Goal: Complete application form

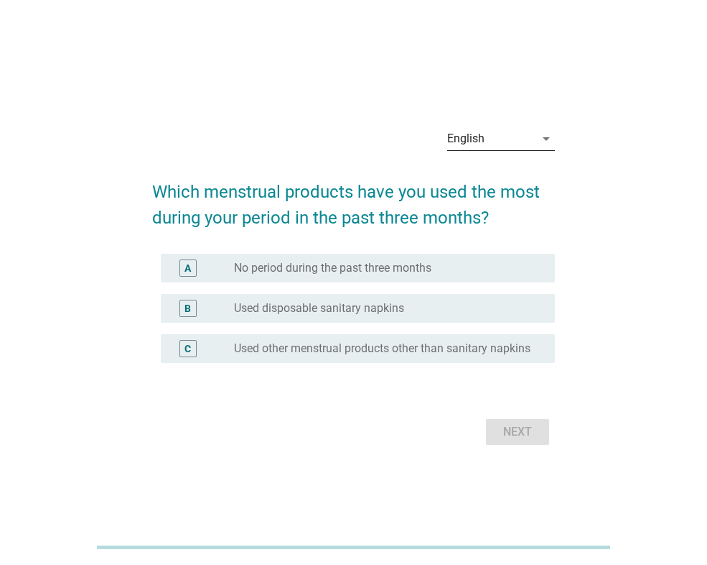
click at [501, 137] on div "English" at bounding box center [491, 138] width 88 height 23
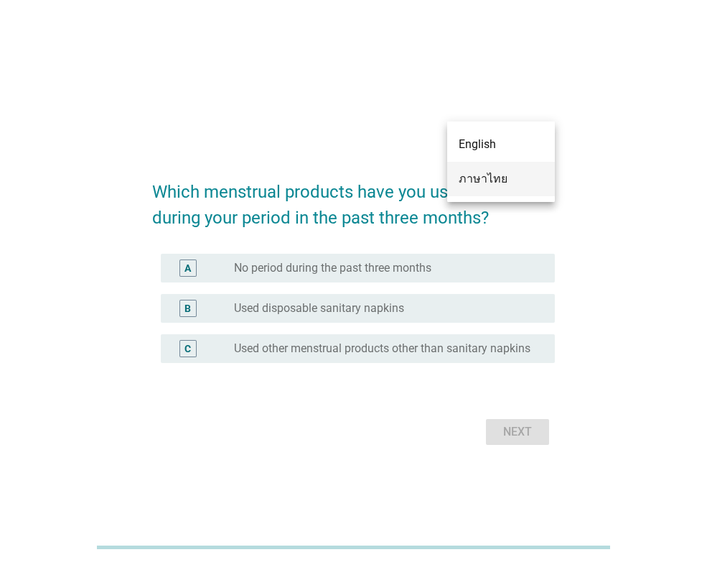
click at [497, 168] on div "ภาษาไทย" at bounding box center [501, 179] width 85 height 34
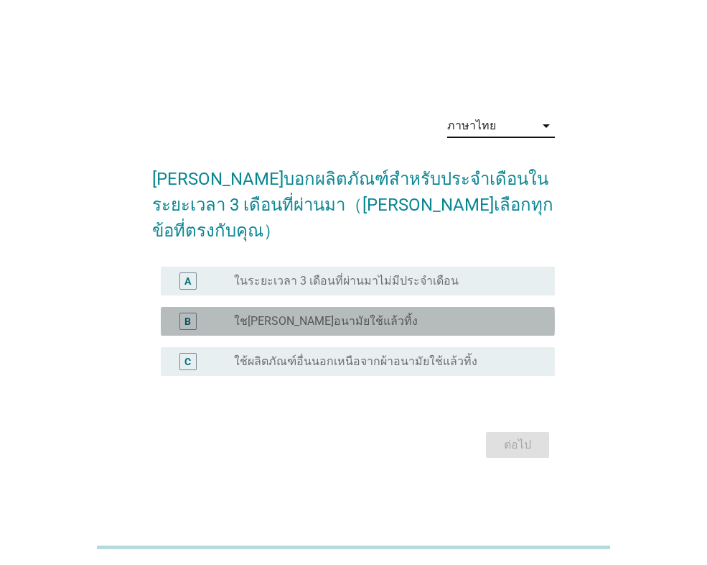
click at [301, 314] on label "ใชเผ้าอนามัยใช้แล้วทิ้ง" at bounding box center [326, 321] width 184 height 14
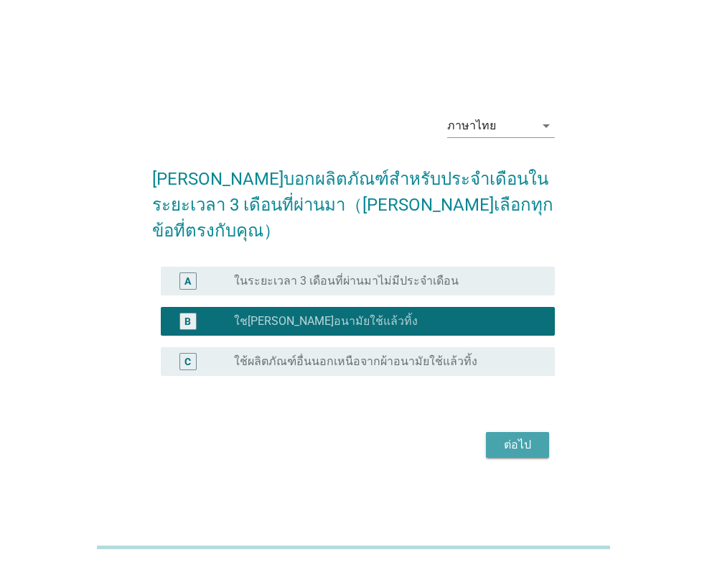
click at [501, 436] on div "ต่อไป" at bounding box center [518, 444] width 40 height 17
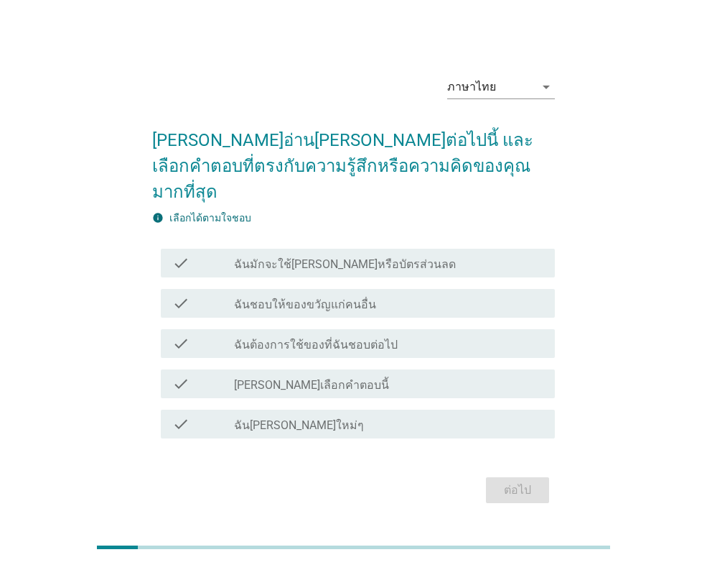
click at [408, 335] on div "check_box_outline_blank ฉันต้องการใช้ของที่ฉันชอบต่อไป" at bounding box center [389, 343] width 310 height 17
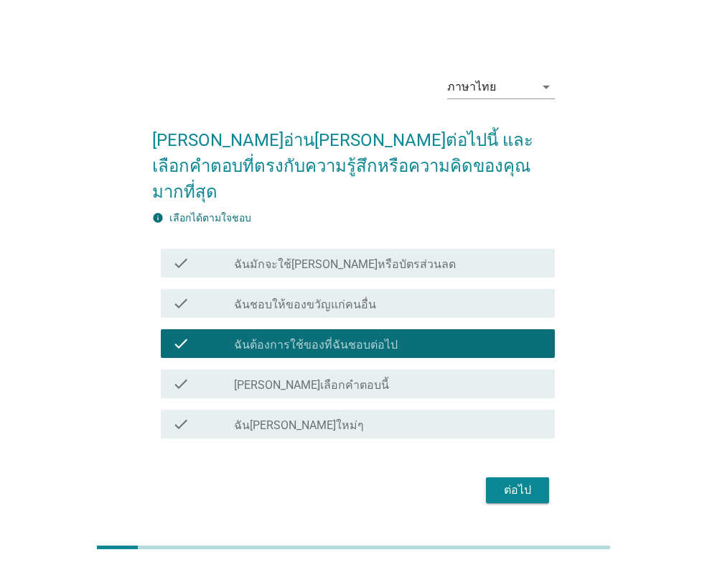
click at [499, 481] on div "ต่อไป" at bounding box center [518, 489] width 40 height 17
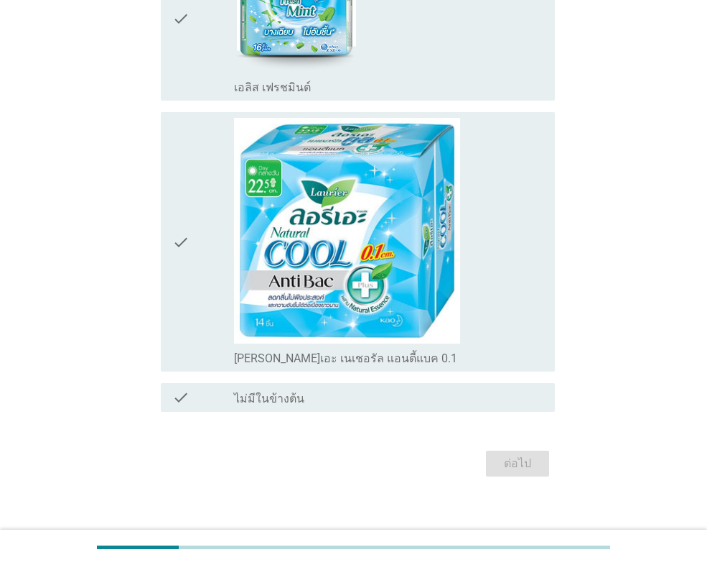
scroll to position [2243, 0]
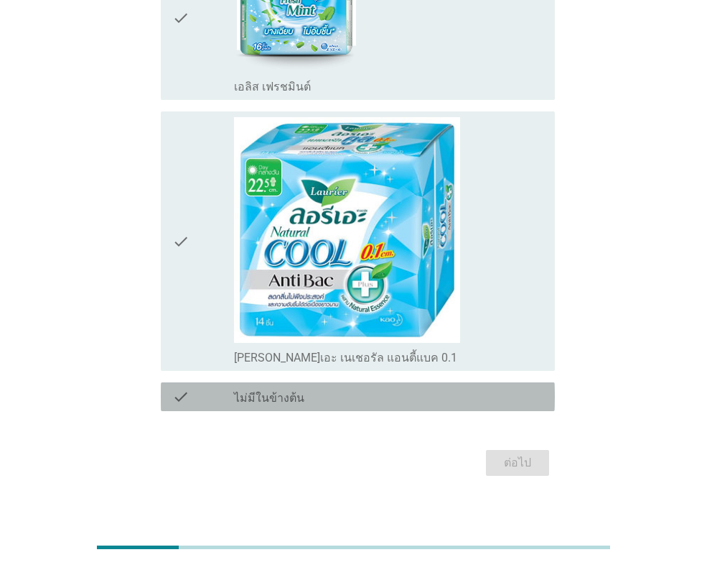
click at [274, 391] on label "ไม่มีในข้างต้น" at bounding box center [269, 398] width 70 height 14
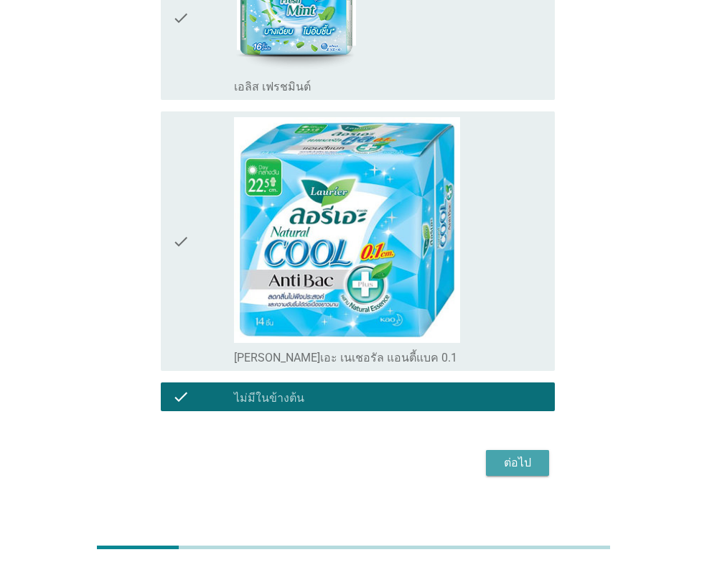
click at [514, 454] on div "ต่อไป" at bounding box center [518, 462] width 40 height 17
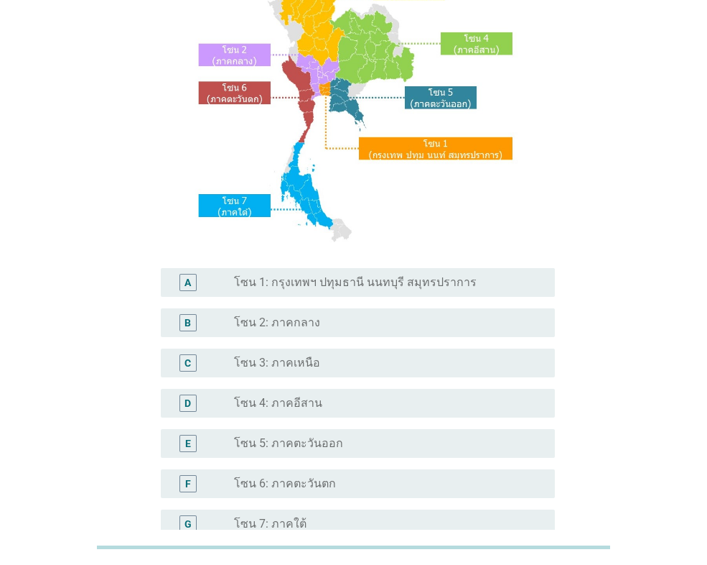
scroll to position [215, 0]
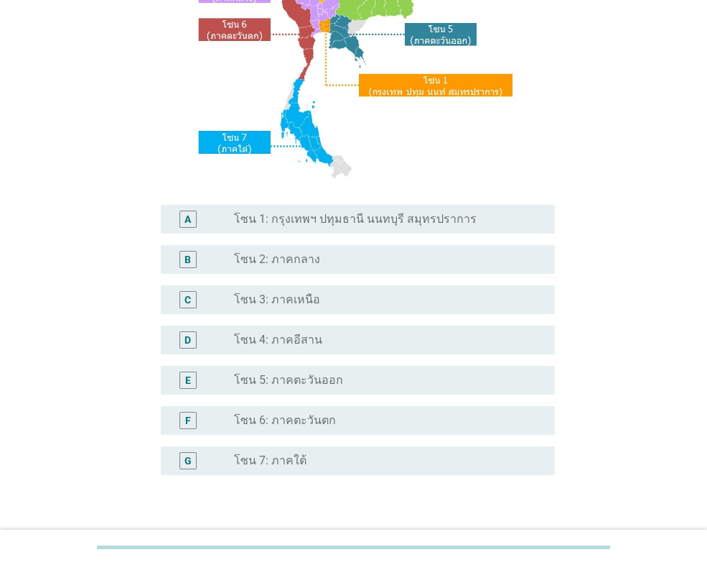
click at [359, 340] on div "radio_button_unchecked โซน 4: ภาคอีสาน" at bounding box center [383, 340] width 298 height 14
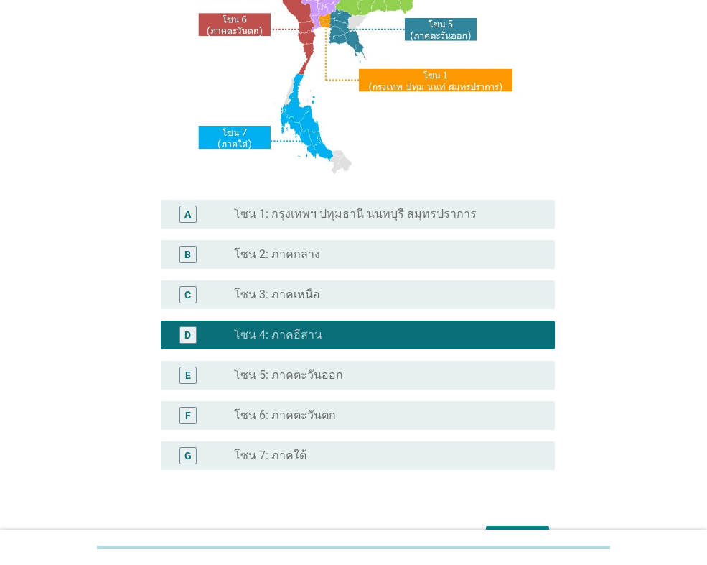
scroll to position [311, 0]
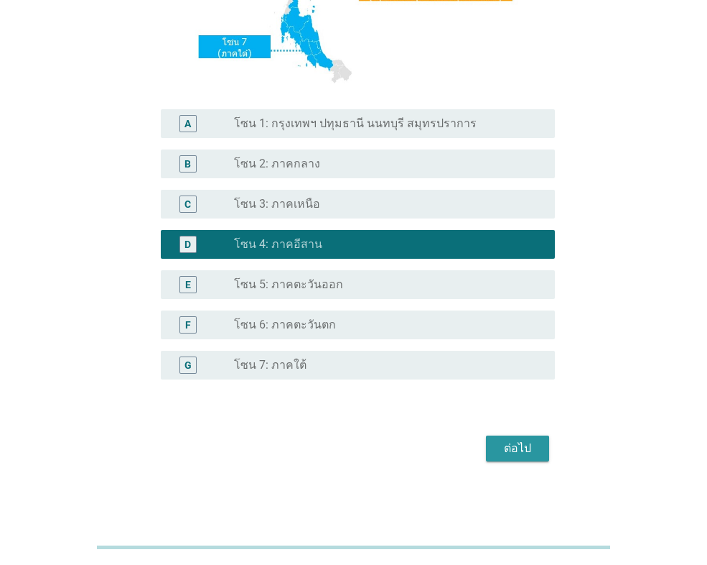
drag, startPoint x: 523, startPoint y: 442, endPoint x: 514, endPoint y: 492, distance: 51.1
click at [523, 451] on div "ต่อไป" at bounding box center [518, 448] width 40 height 17
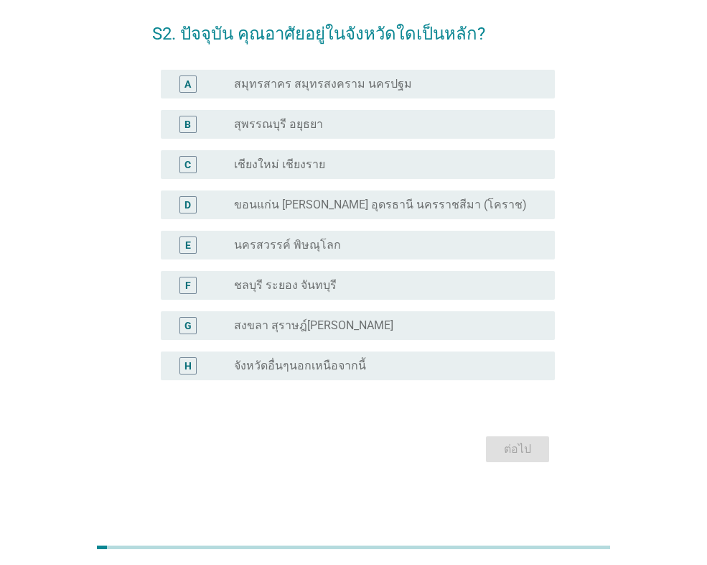
scroll to position [0, 0]
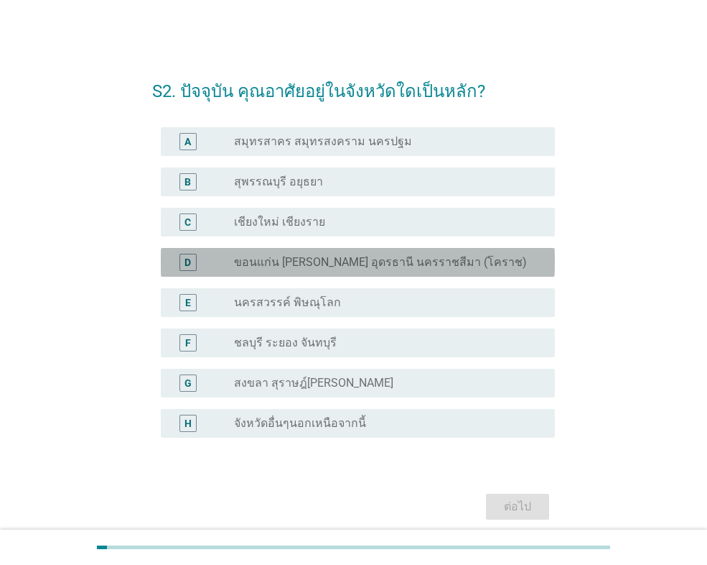
click at [311, 255] on label "ขอนแก่น [PERSON_NAME] อุดรธานี นครราชสีมา (โคราช)" at bounding box center [380, 262] width 293 height 14
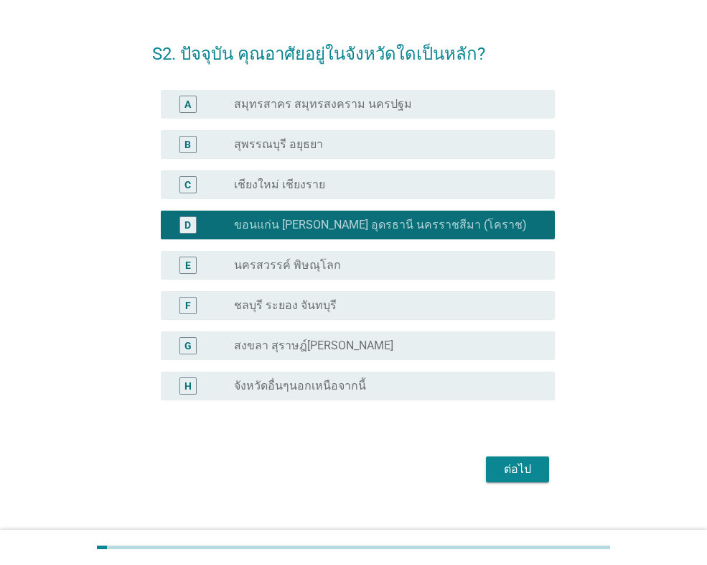
scroll to position [57, 0]
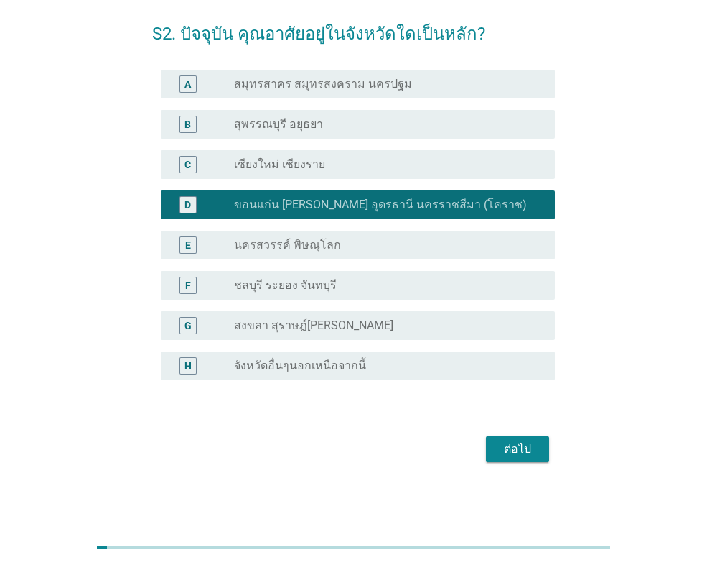
click at [511, 443] on div "ต่อไป" at bounding box center [518, 448] width 40 height 17
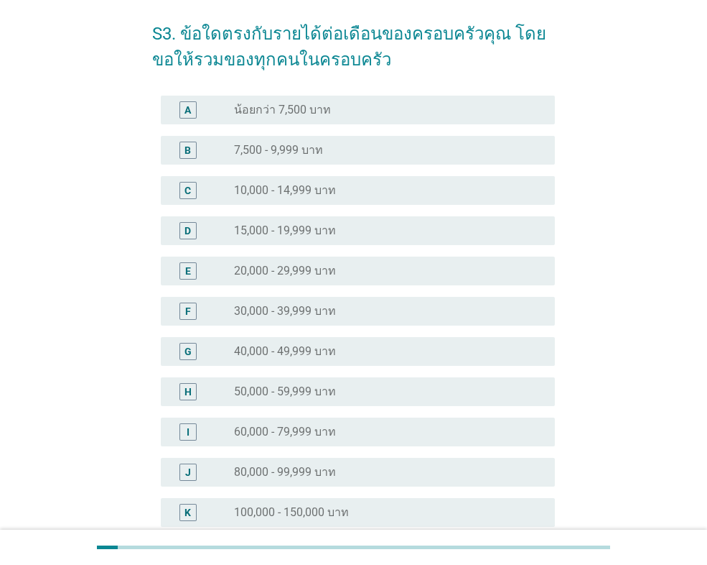
scroll to position [0, 0]
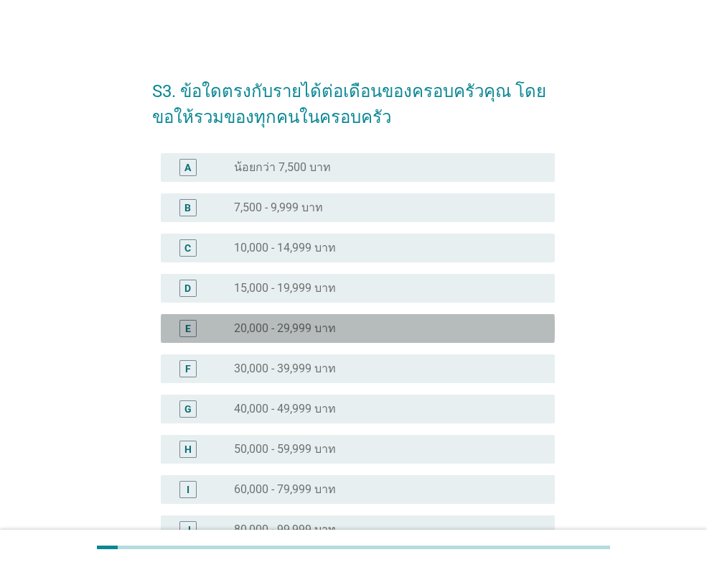
click at [320, 331] on label "20,000 - 29,999 บาท" at bounding box center [285, 328] width 102 height 14
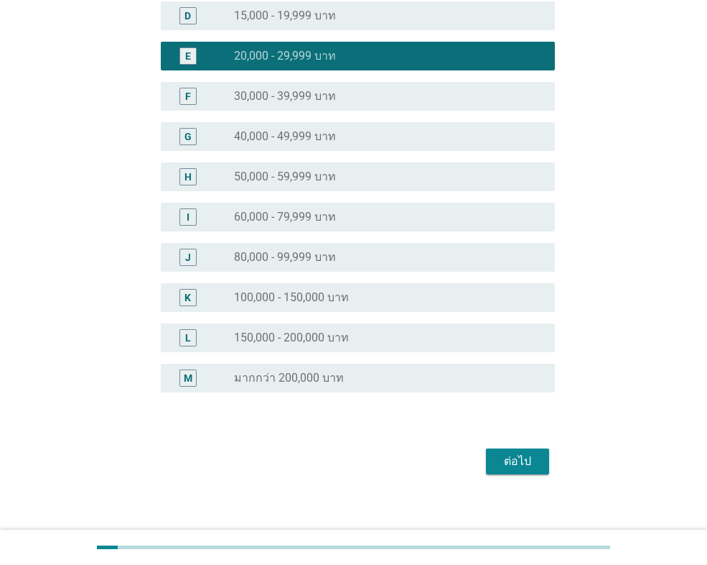
scroll to position [284, 0]
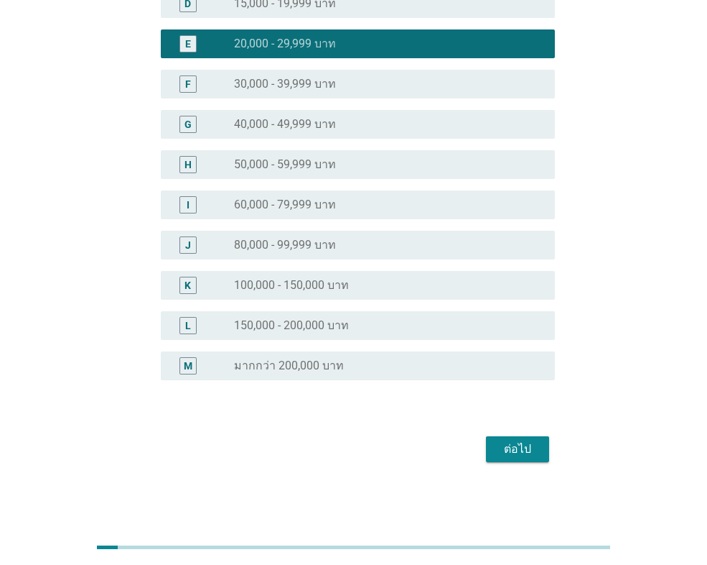
click at [486, 442] on div "ต่อไป" at bounding box center [353, 449] width 403 height 34
drag, startPoint x: 491, startPoint y: 446, endPoint x: 503, endPoint y: 468, distance: 24.4
click at [491, 447] on button "ต่อไป" at bounding box center [517, 449] width 63 height 26
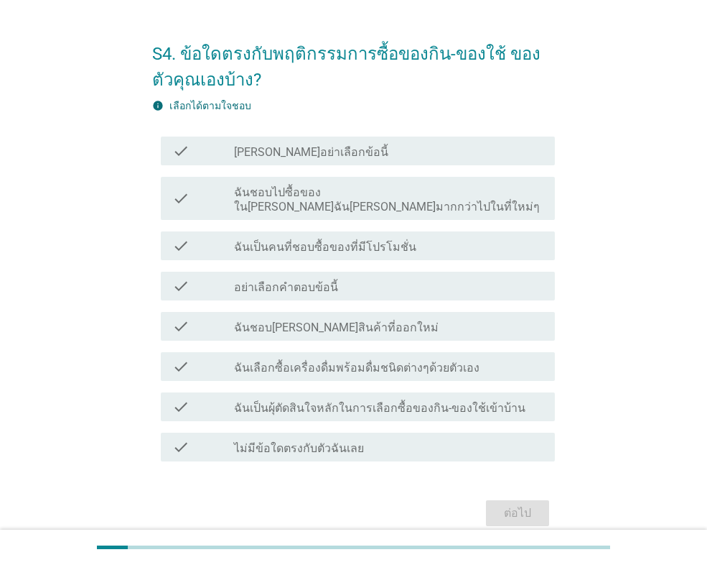
scroll to position [72, 0]
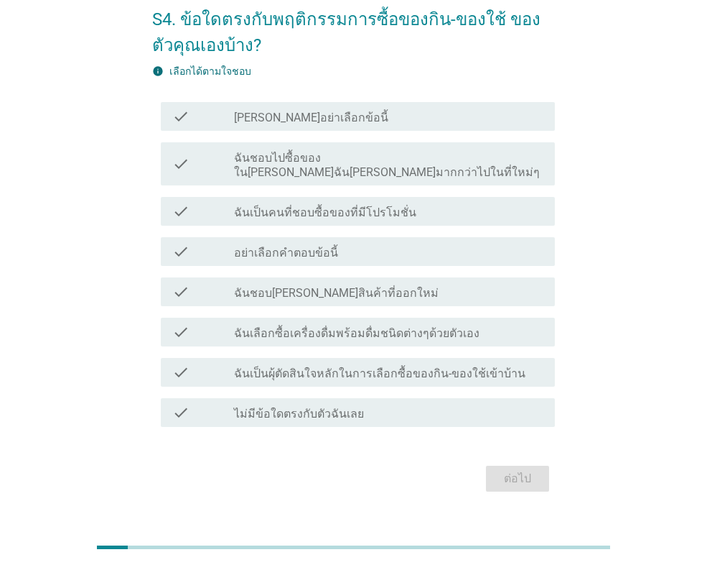
drag, startPoint x: 325, startPoint y: 396, endPoint x: 365, endPoint y: 409, distance: 42.0
click at [325, 407] on label "ไม่มีข้อใดตรงกับตัวฉันเลย" at bounding box center [299, 414] width 130 height 14
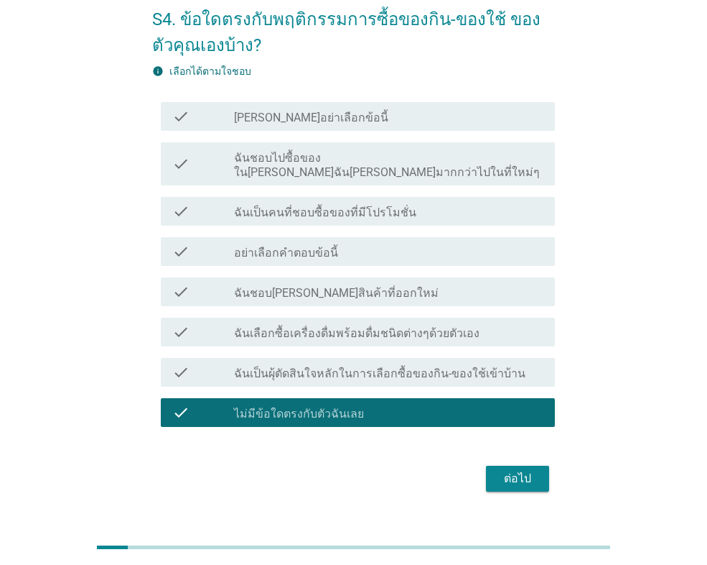
click at [523, 470] on div "ต่อไป" at bounding box center [518, 478] width 40 height 17
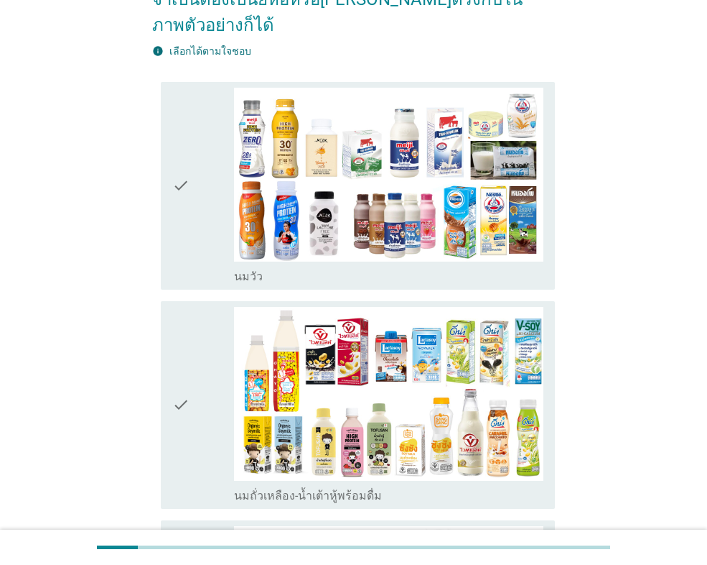
scroll to position [215, 0]
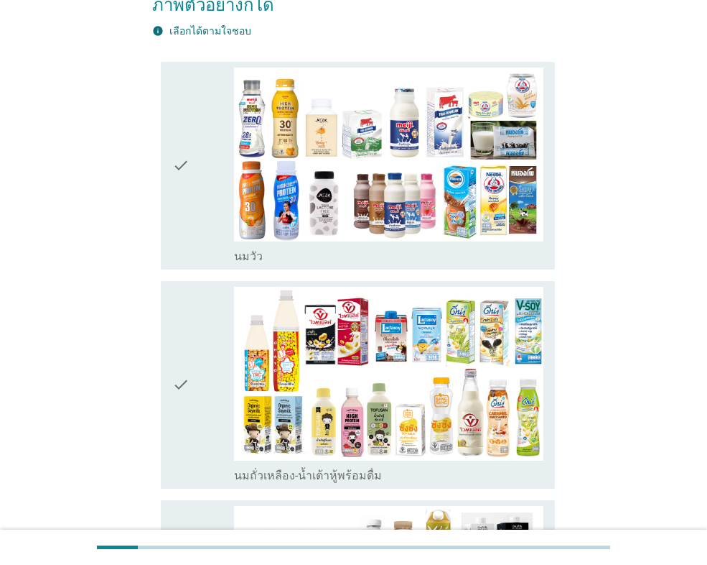
click at [175, 149] on icon "check" at bounding box center [180, 166] width 17 height 196
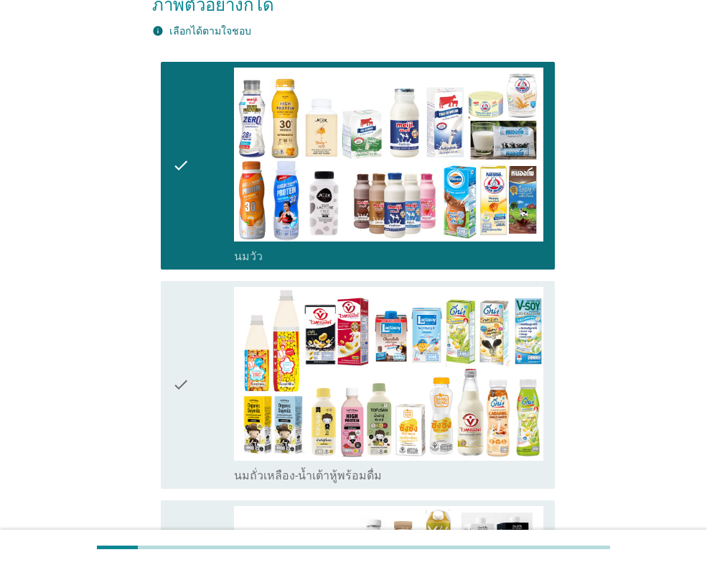
click at [182, 363] on icon "check" at bounding box center [180, 385] width 17 height 196
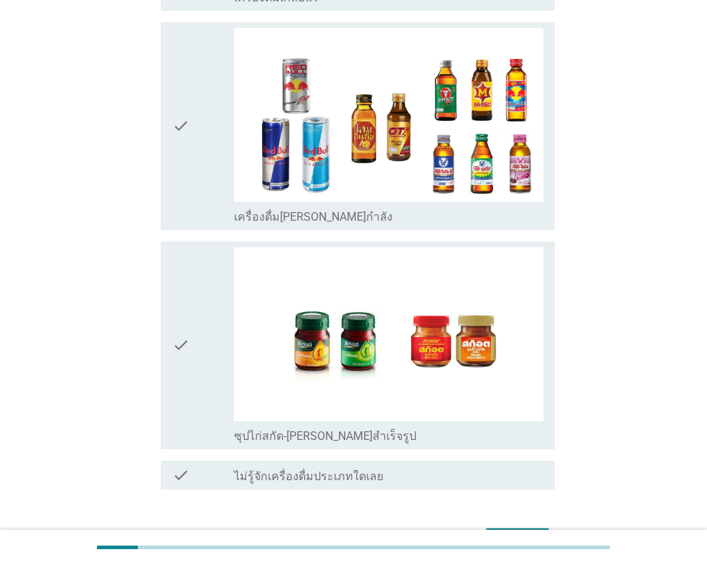
scroll to position [2951, 0]
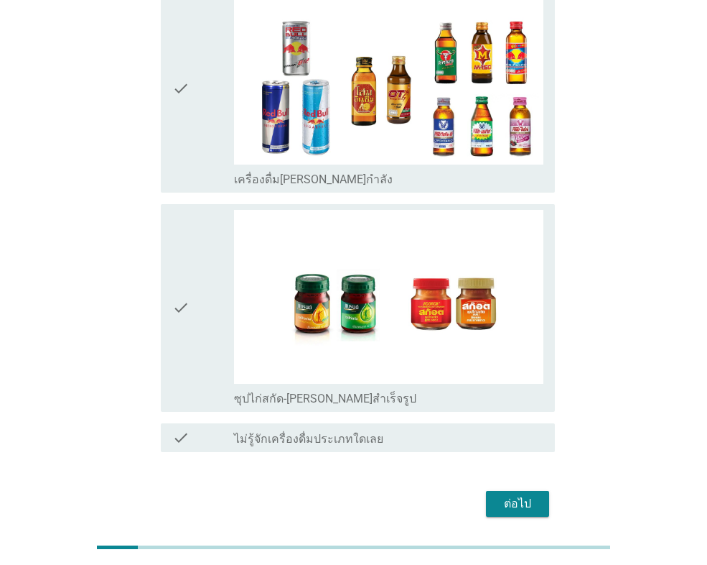
click at [531, 495] on div "ต่อไป" at bounding box center [518, 503] width 40 height 17
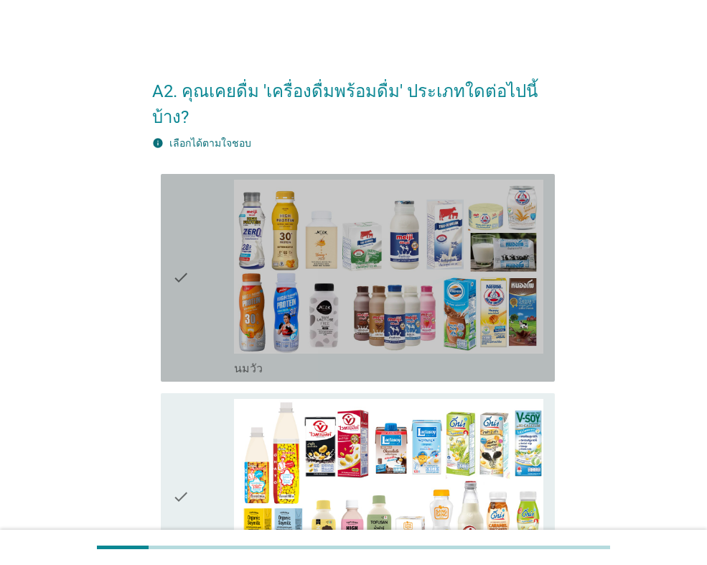
click at [179, 251] on icon "check" at bounding box center [180, 278] width 17 height 196
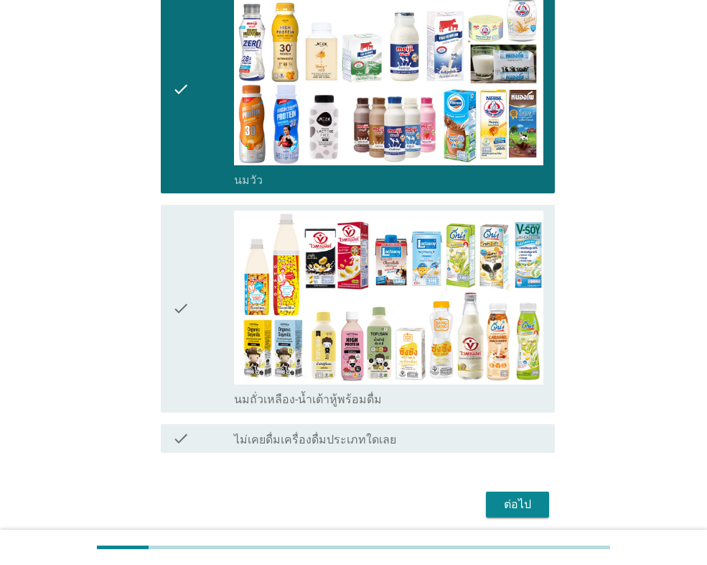
scroll to position [215, 0]
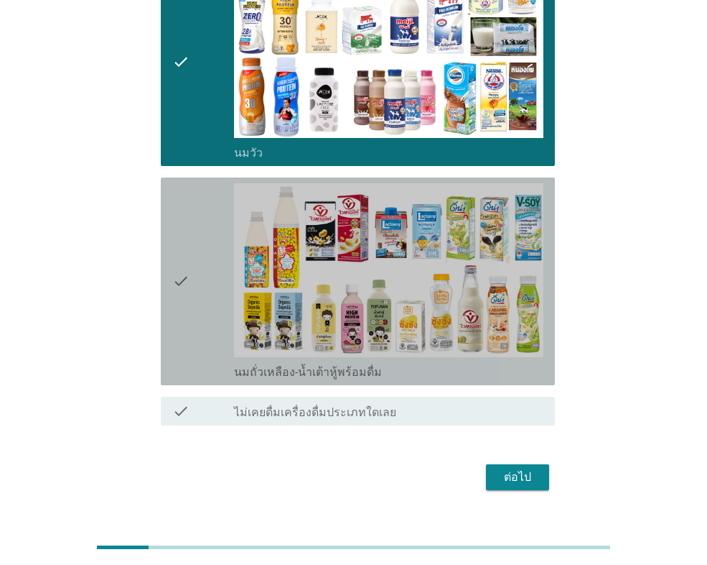
click at [193, 256] on div "check" at bounding box center [203, 281] width 62 height 196
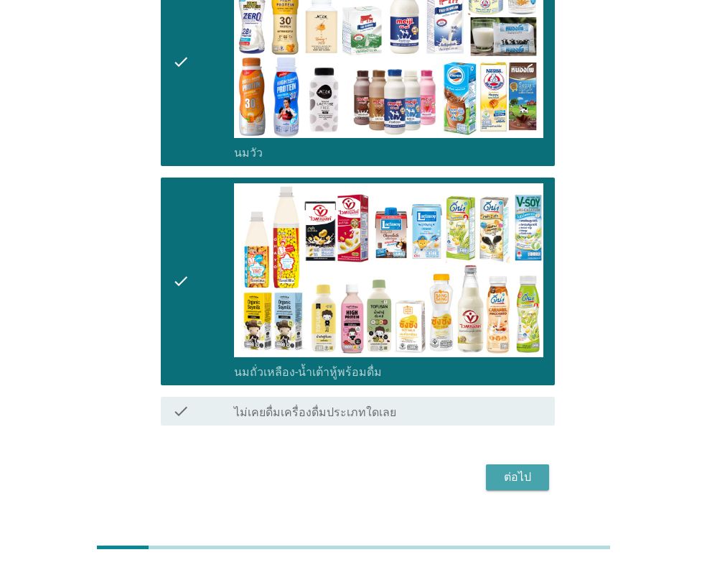
click at [520, 468] on div "ต่อไป" at bounding box center [518, 476] width 40 height 17
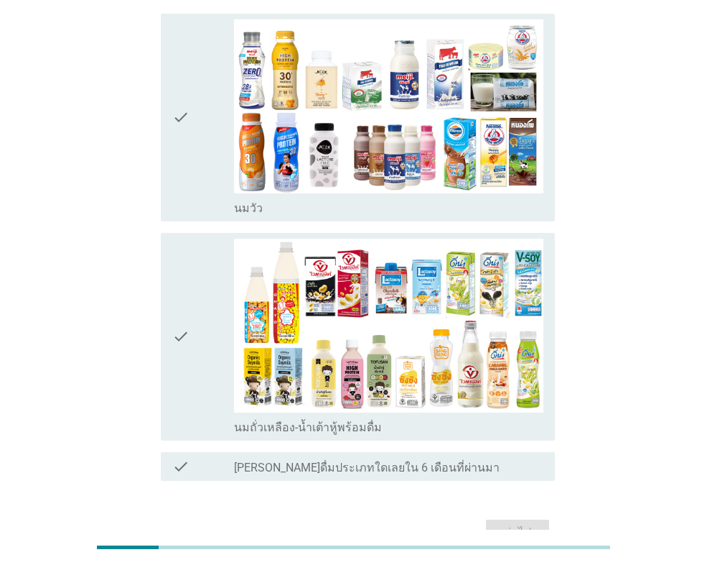
scroll to position [0, 0]
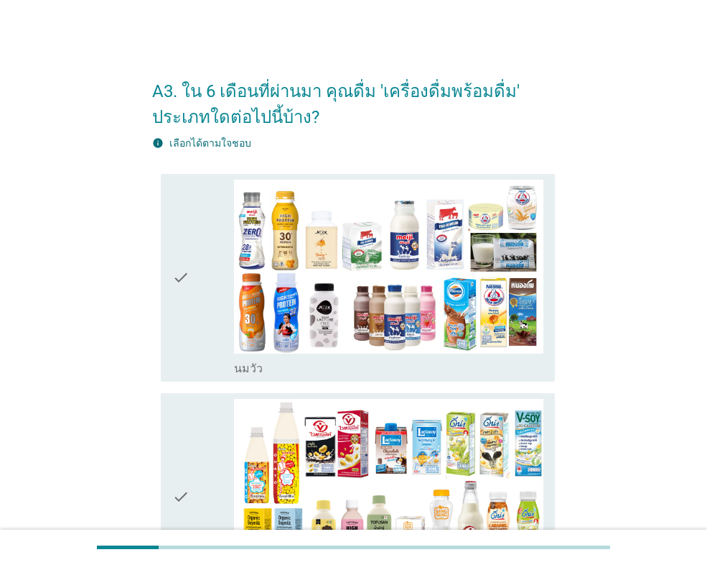
click at [175, 267] on icon "check" at bounding box center [180, 278] width 17 height 196
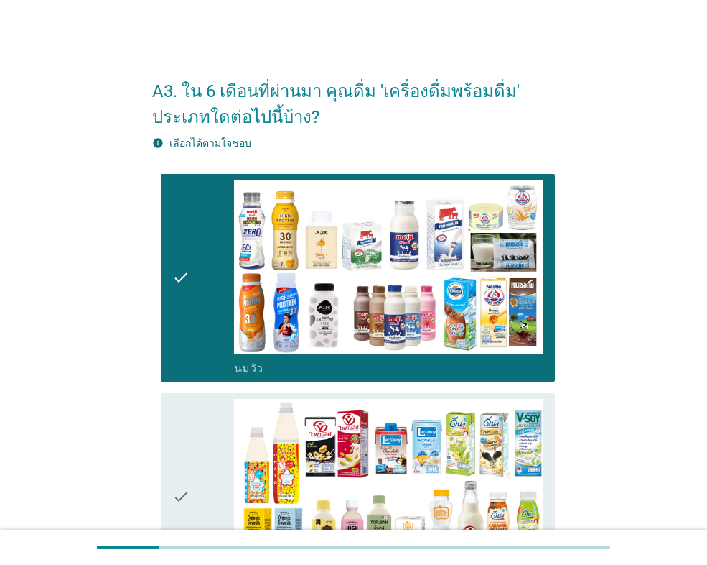
drag, startPoint x: 182, startPoint y: 493, endPoint x: 195, endPoint y: 473, distance: 24.5
click at [182, 494] on icon "check" at bounding box center [180, 497] width 17 height 196
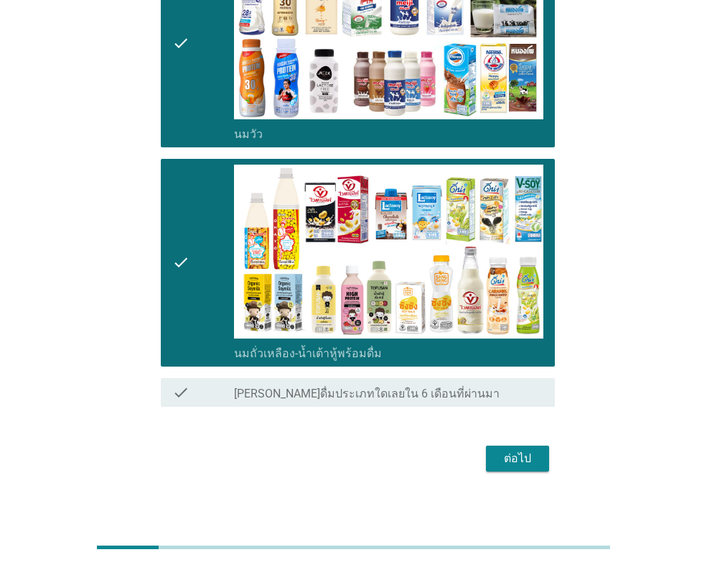
scroll to position [243, 0]
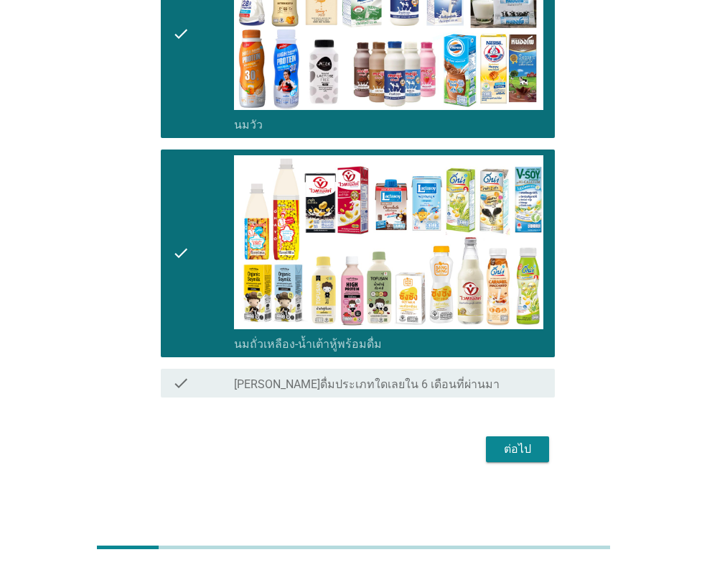
click at [532, 448] on div "ต่อไป" at bounding box center [518, 448] width 40 height 17
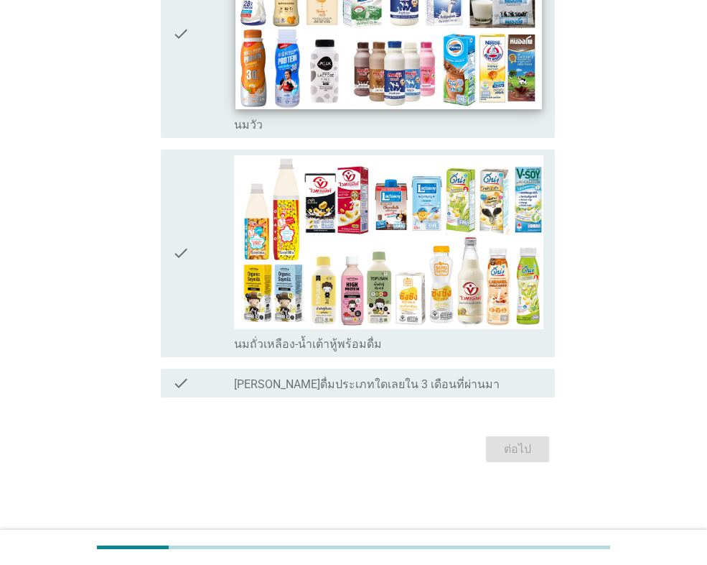
scroll to position [0, 0]
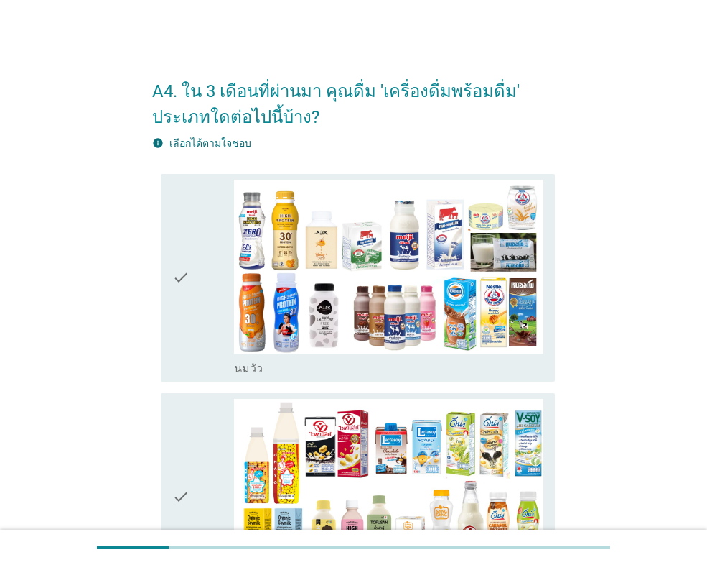
click at [187, 278] on icon "check" at bounding box center [180, 278] width 17 height 196
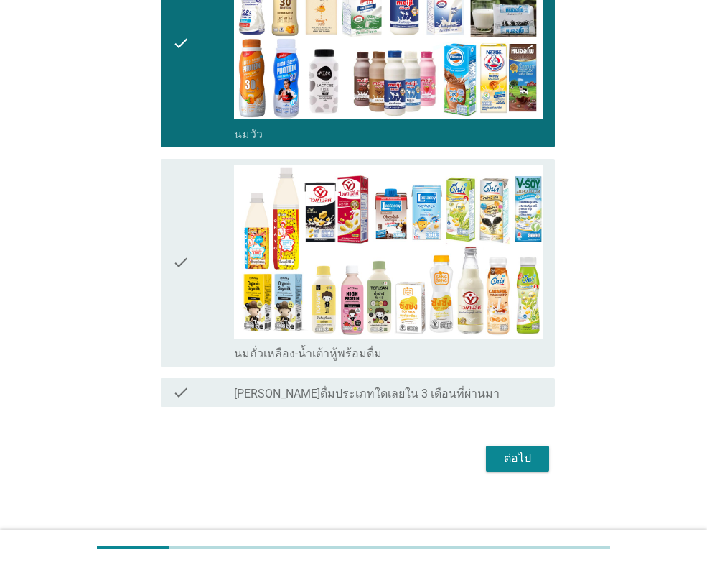
scroll to position [243, 0]
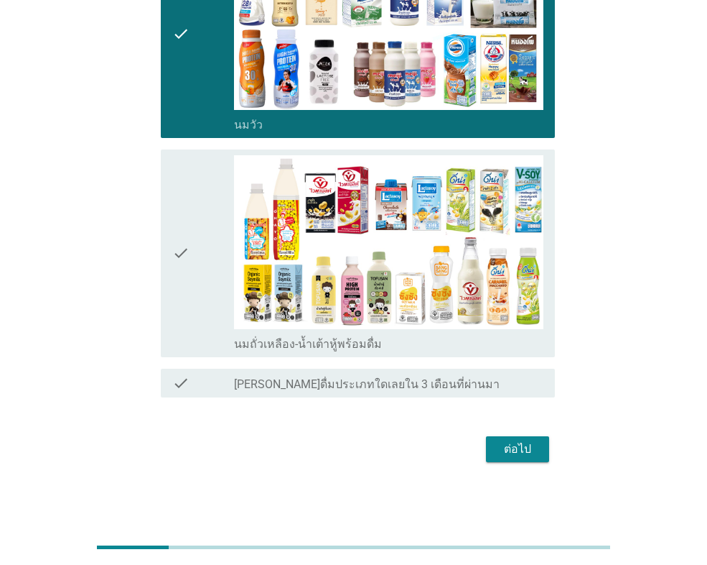
click at [195, 266] on div "check" at bounding box center [203, 253] width 62 height 196
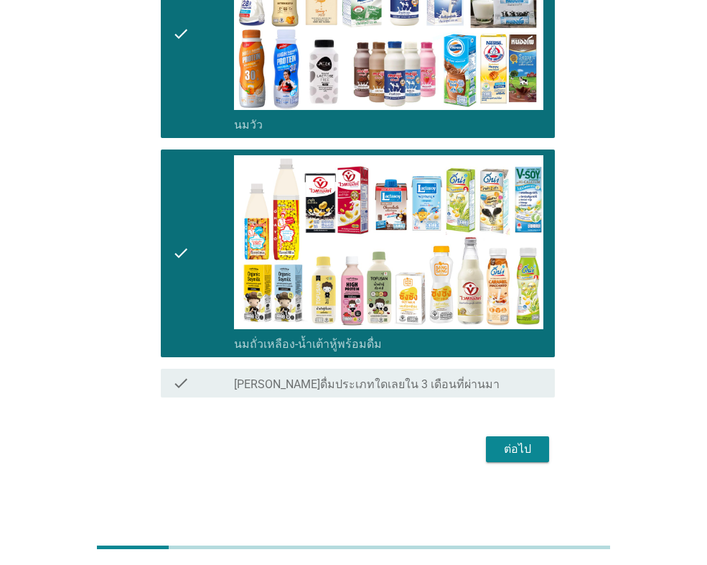
click at [511, 442] on div "ต่อไป" at bounding box center [518, 448] width 40 height 17
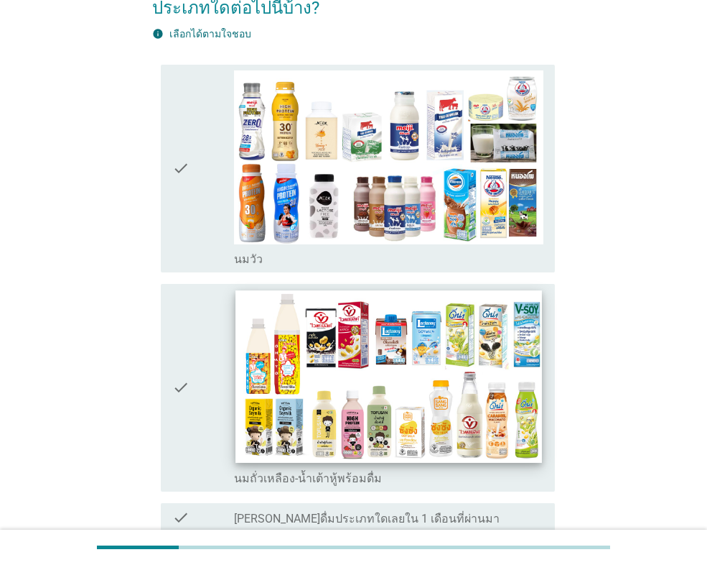
scroll to position [144, 0]
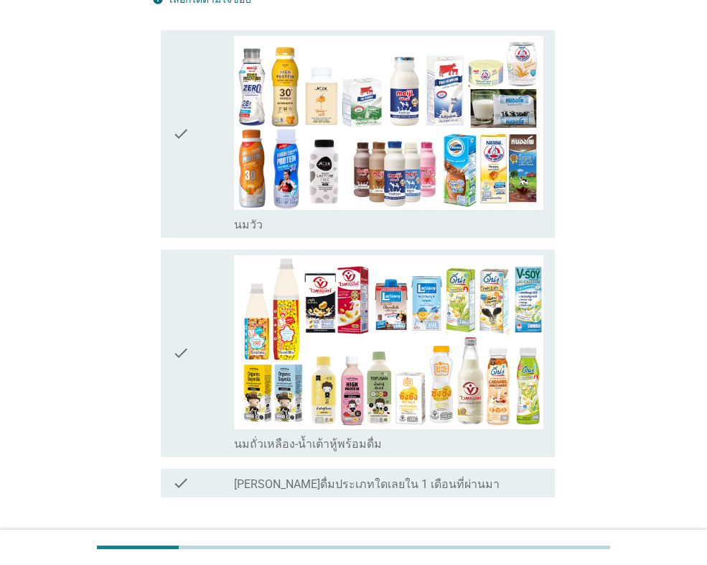
click at [175, 144] on icon "check" at bounding box center [180, 134] width 17 height 196
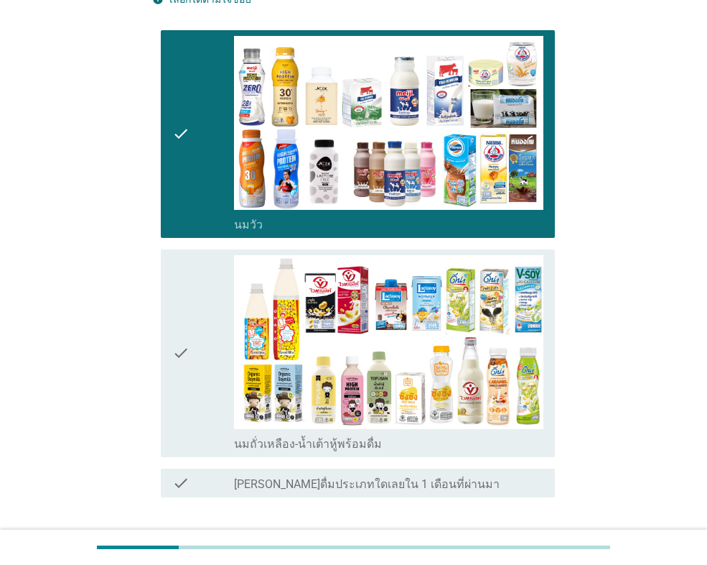
click at [198, 351] on div "check" at bounding box center [203, 353] width 62 height 196
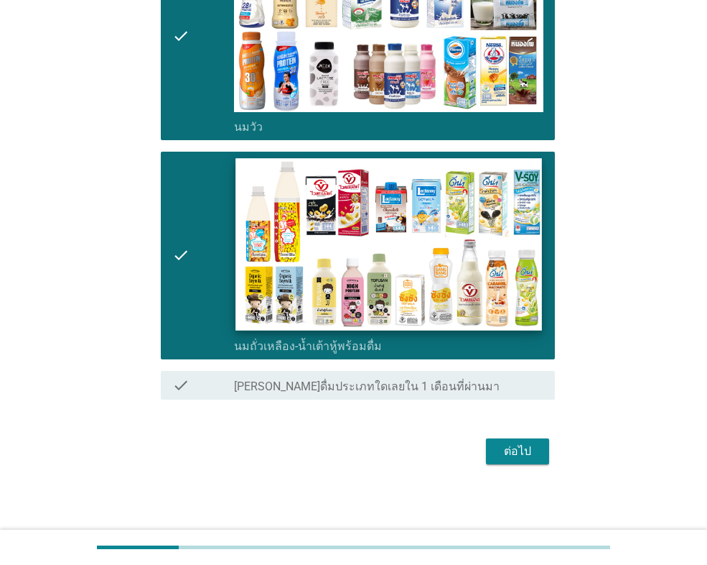
scroll to position [243, 0]
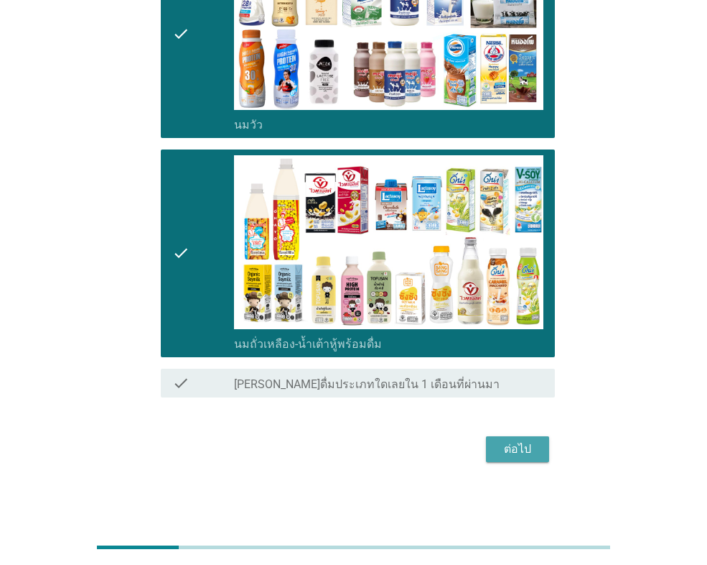
click at [491, 447] on button "ต่อไป" at bounding box center [517, 449] width 63 height 26
